Goal: Find specific page/section: Find specific page/section

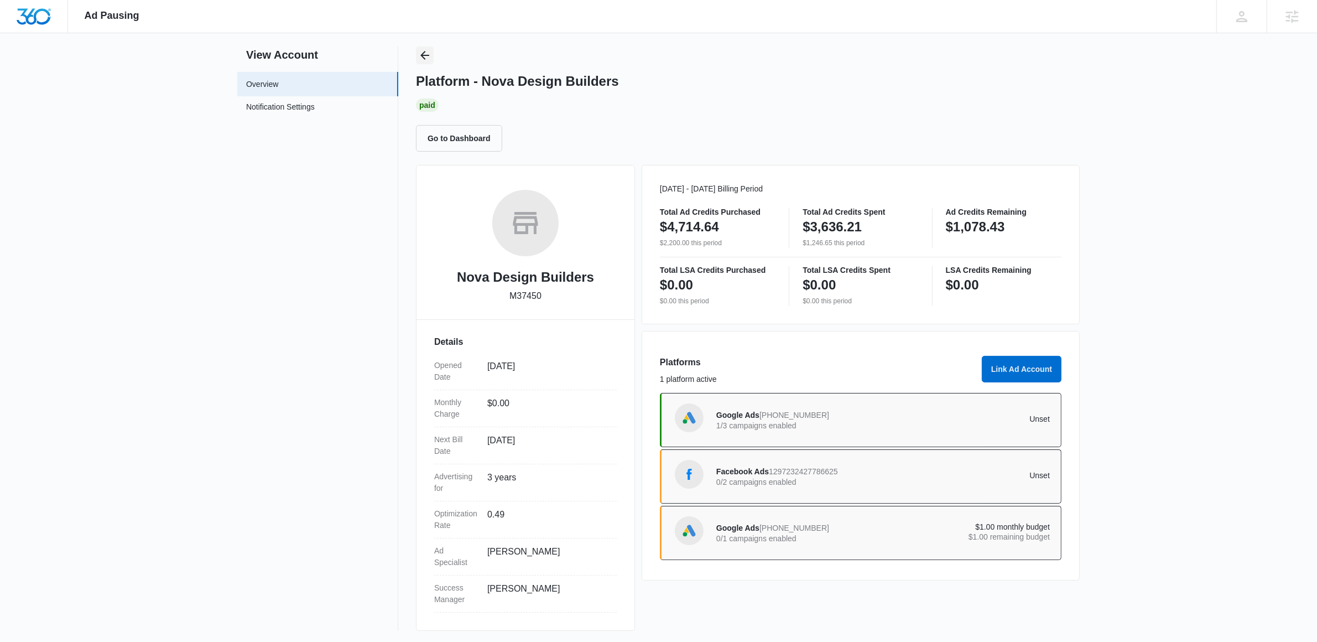
click at [423, 57] on icon "Back" at bounding box center [424, 55] width 9 height 9
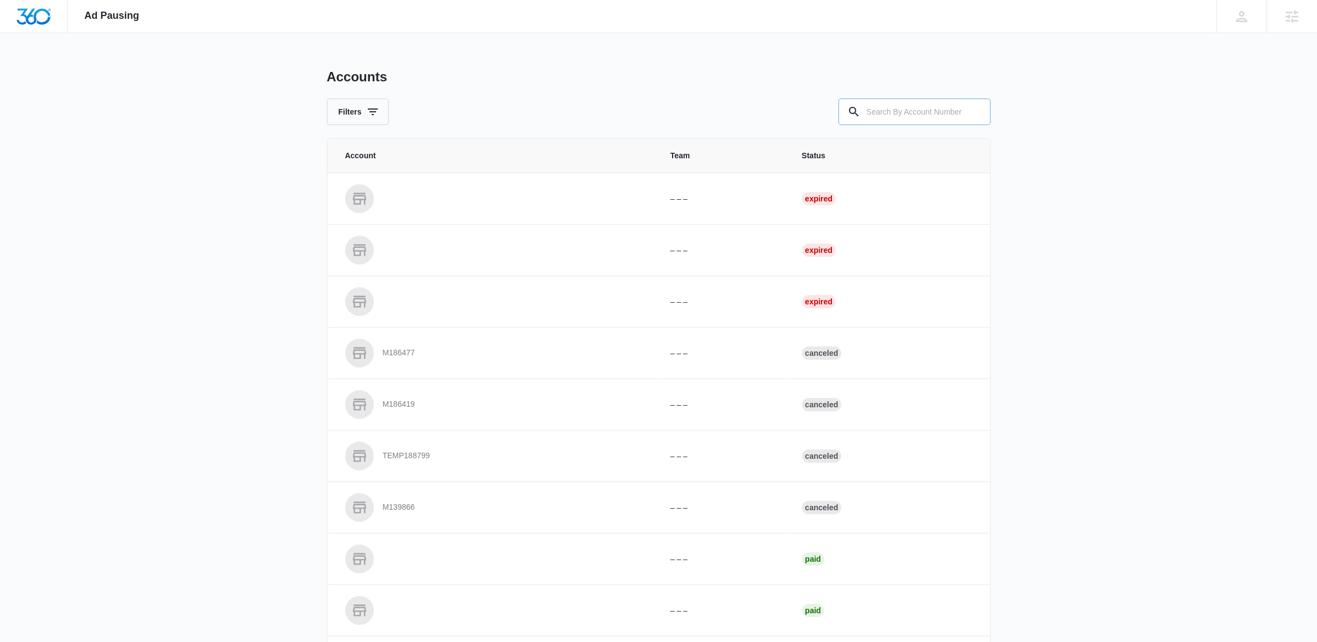
click at [906, 109] on input "text" at bounding box center [915, 111] width 152 height 27
paste input "M1003"
type input "M1003"
click at [905, 117] on input "M1003" at bounding box center [915, 111] width 152 height 27
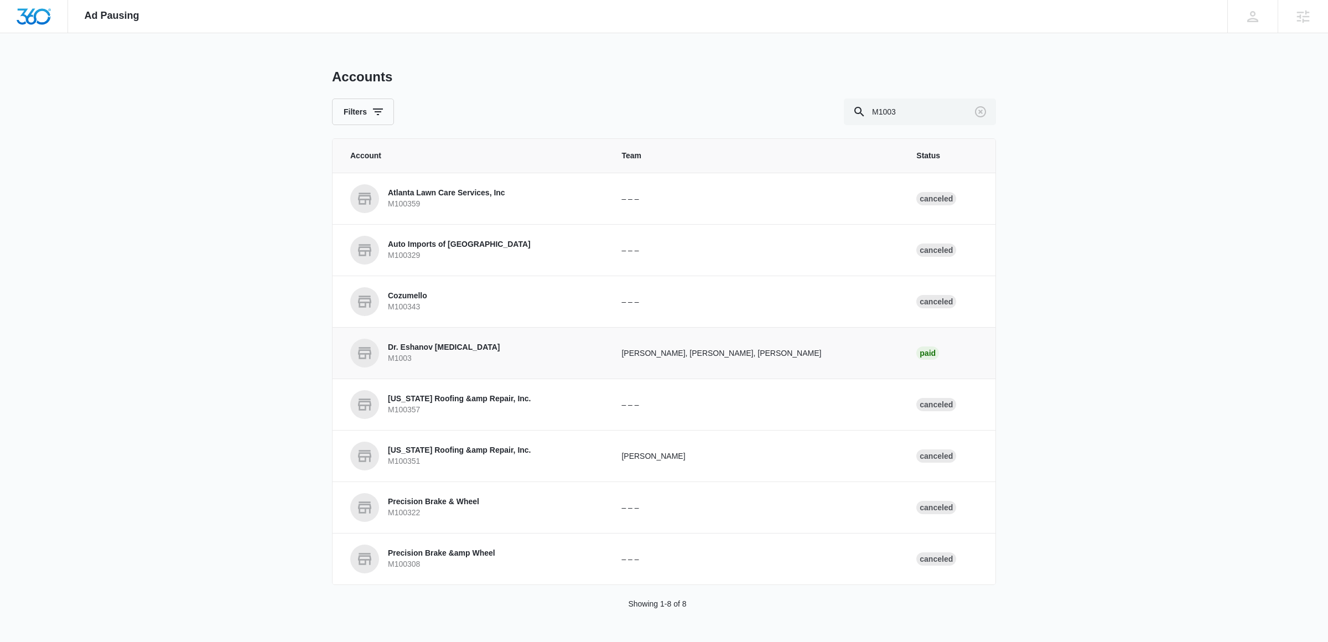
click at [544, 352] on link "Dr. Eshanov [MEDICAL_DATA] M1003" at bounding box center [472, 353] width 245 height 29
